Goal: Information Seeking & Learning: Learn about a topic

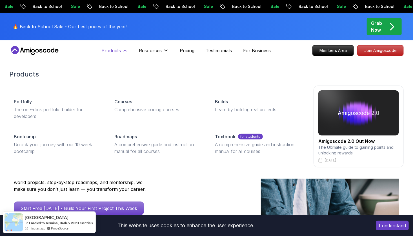
scroll to position [28, 0]
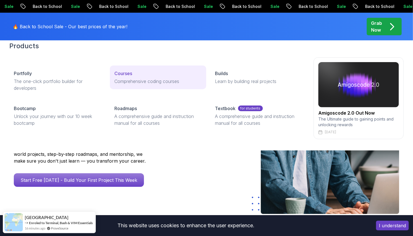
click at [154, 75] on div "Courses" at bounding box center [157, 73] width 87 height 7
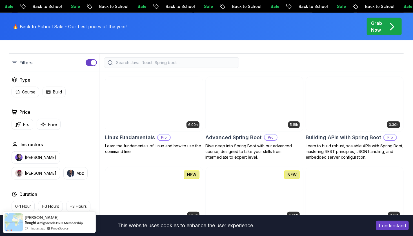
scroll to position [169, 0]
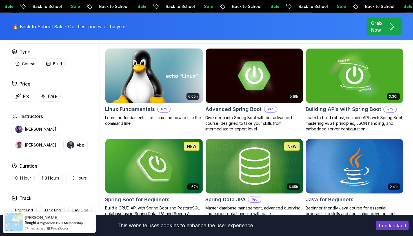
click at [174, 90] on img at bounding box center [154, 75] width 102 height 57
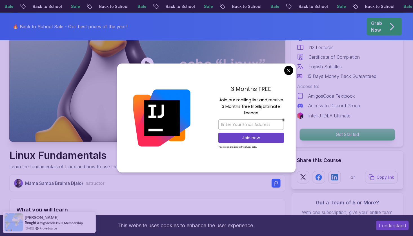
scroll to position [85, 0]
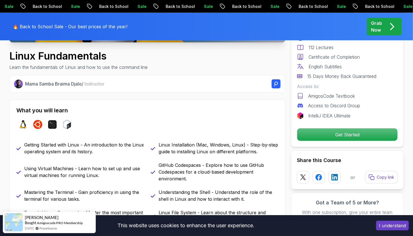
scroll to position [197, 0]
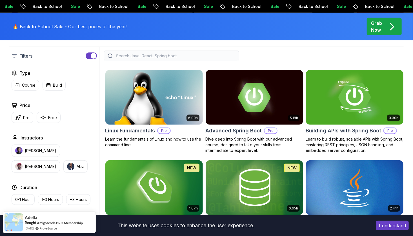
scroll to position [169, 0]
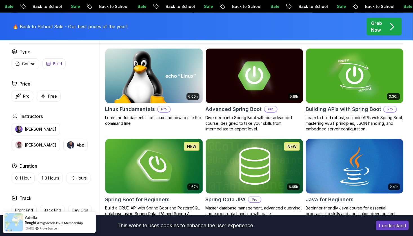
click at [47, 94] on button "Free" at bounding box center [49, 95] width 24 height 11
